Goal: Task Accomplishment & Management: Manage account settings

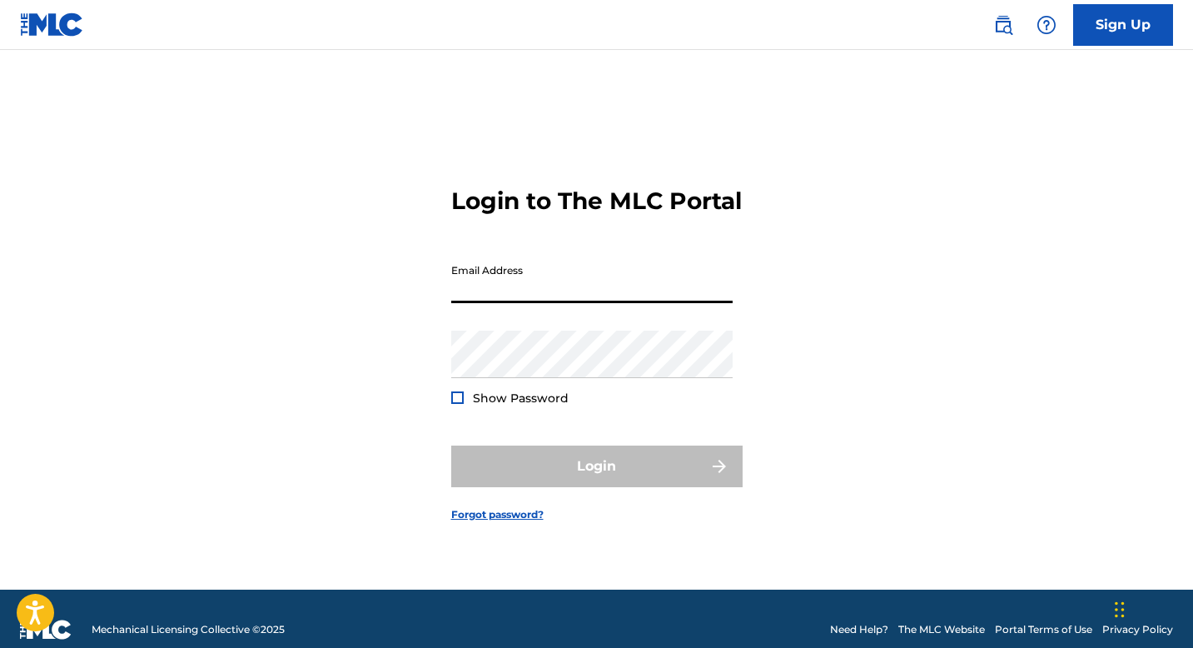
click at [505, 303] on input "Email Address" at bounding box center [591, 279] width 281 height 47
type input "[EMAIL_ADDRESS][DOMAIN_NAME]"
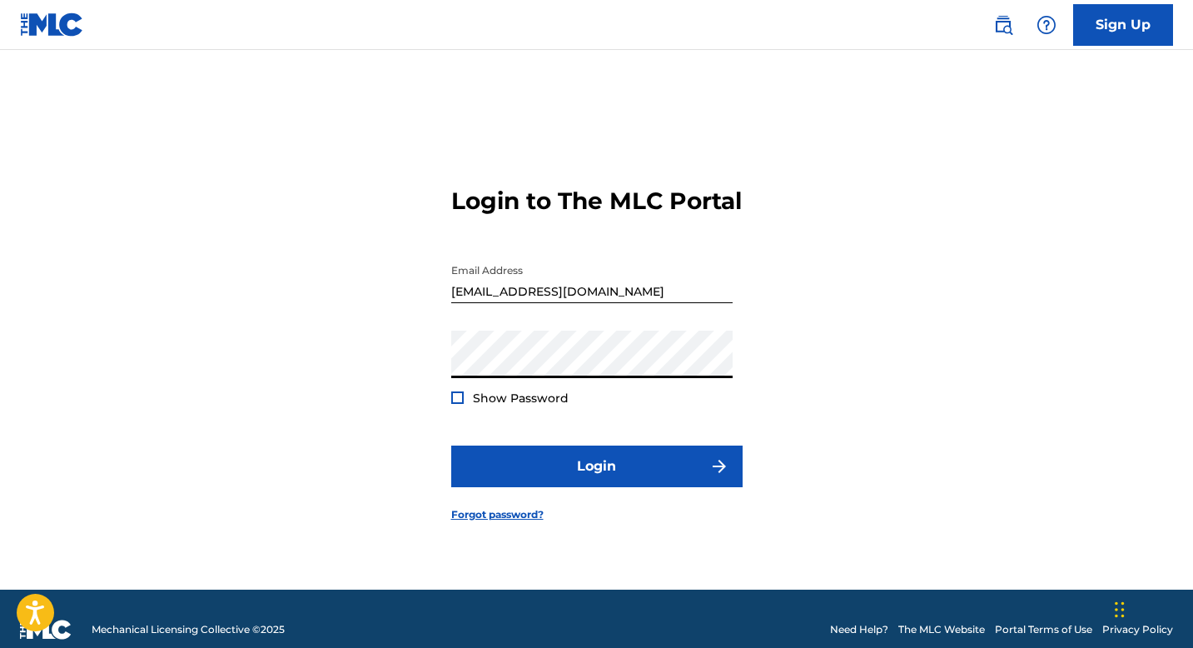
click at [451, 445] on button "Login" at bounding box center [596, 466] width 291 height 42
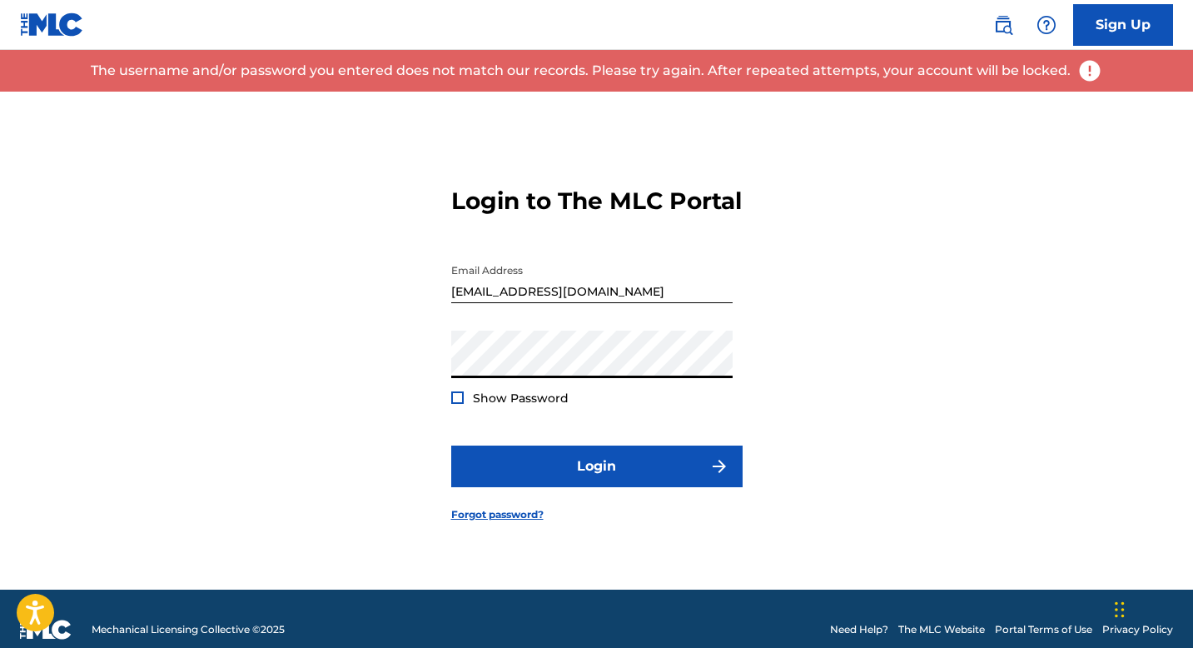
click at [280, 361] on div "Login to The MLC Portal Email Address [EMAIL_ADDRESS][DOMAIN_NAME] Password Sho…" at bounding box center [596, 341] width 1165 height 498
click at [451, 445] on button "Login" at bounding box center [596, 466] width 291 height 42
